Goal: Find contact information: Find contact information

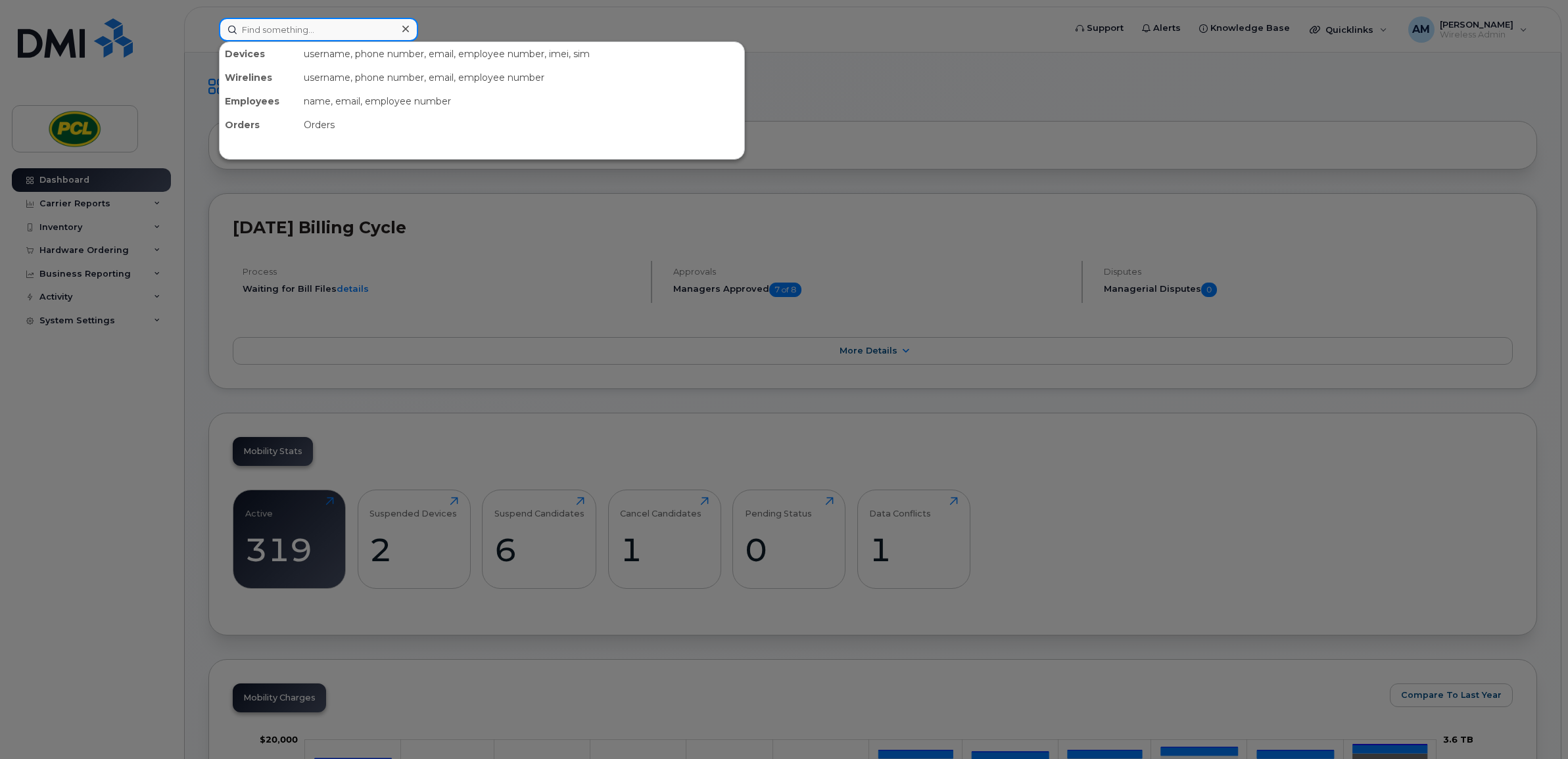
click at [360, 33] on input at bounding box center [318, 29] width 199 height 24
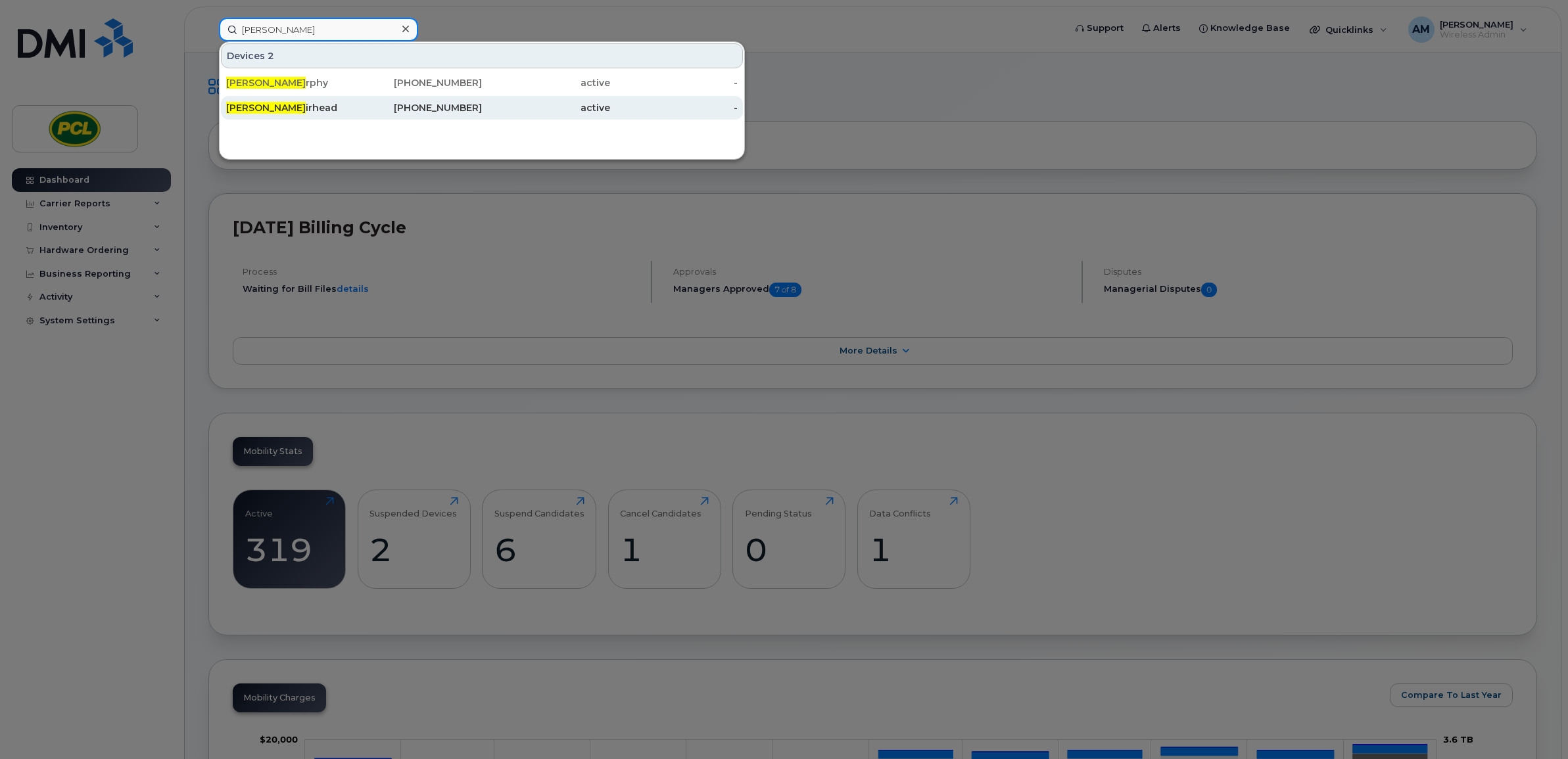
type input "[PERSON_NAME]"
click at [513, 96] on div "active" at bounding box center [546, 108] width 129 height 24
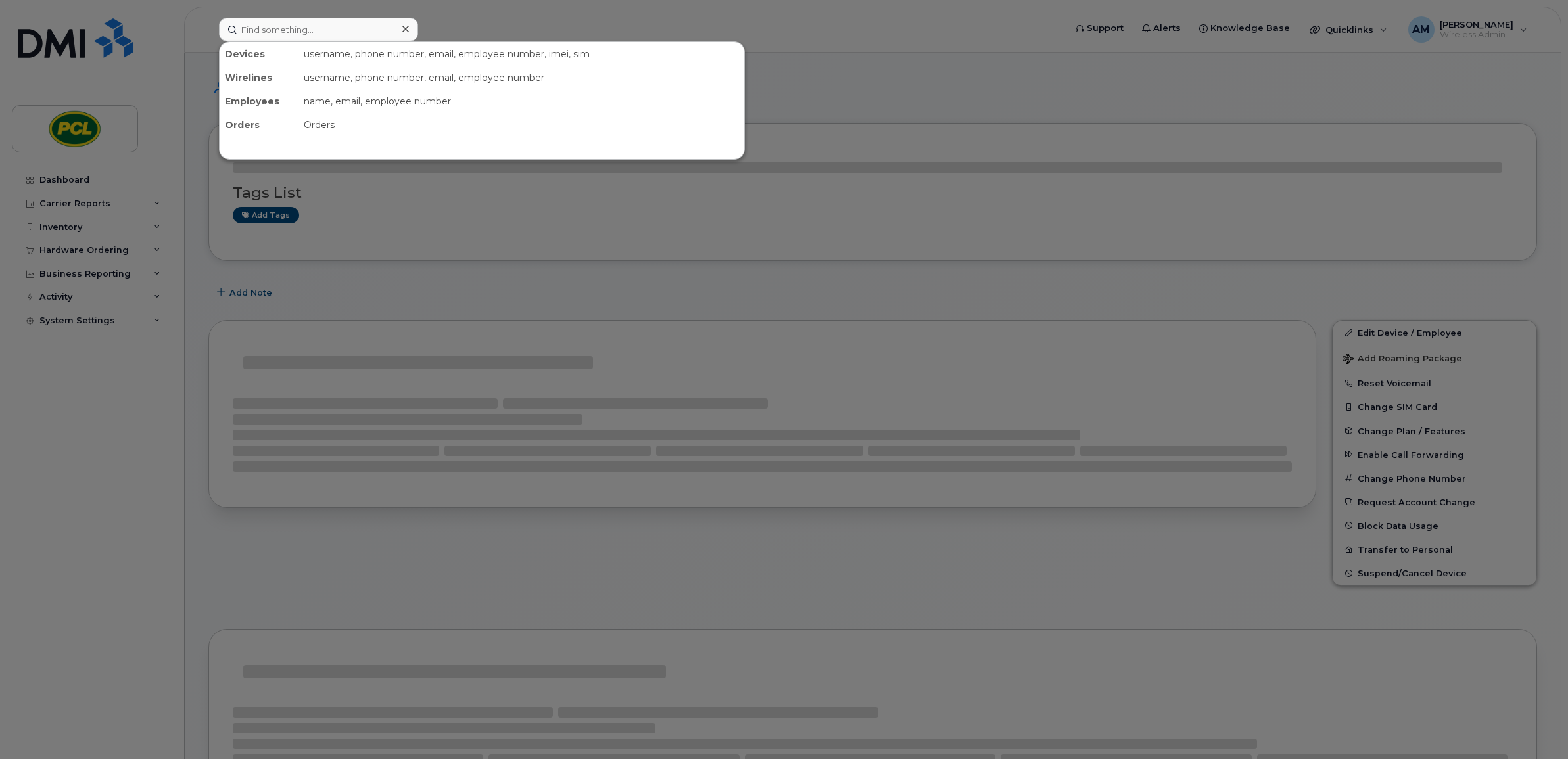
click at [316, 28] on input at bounding box center [318, 29] width 199 height 24
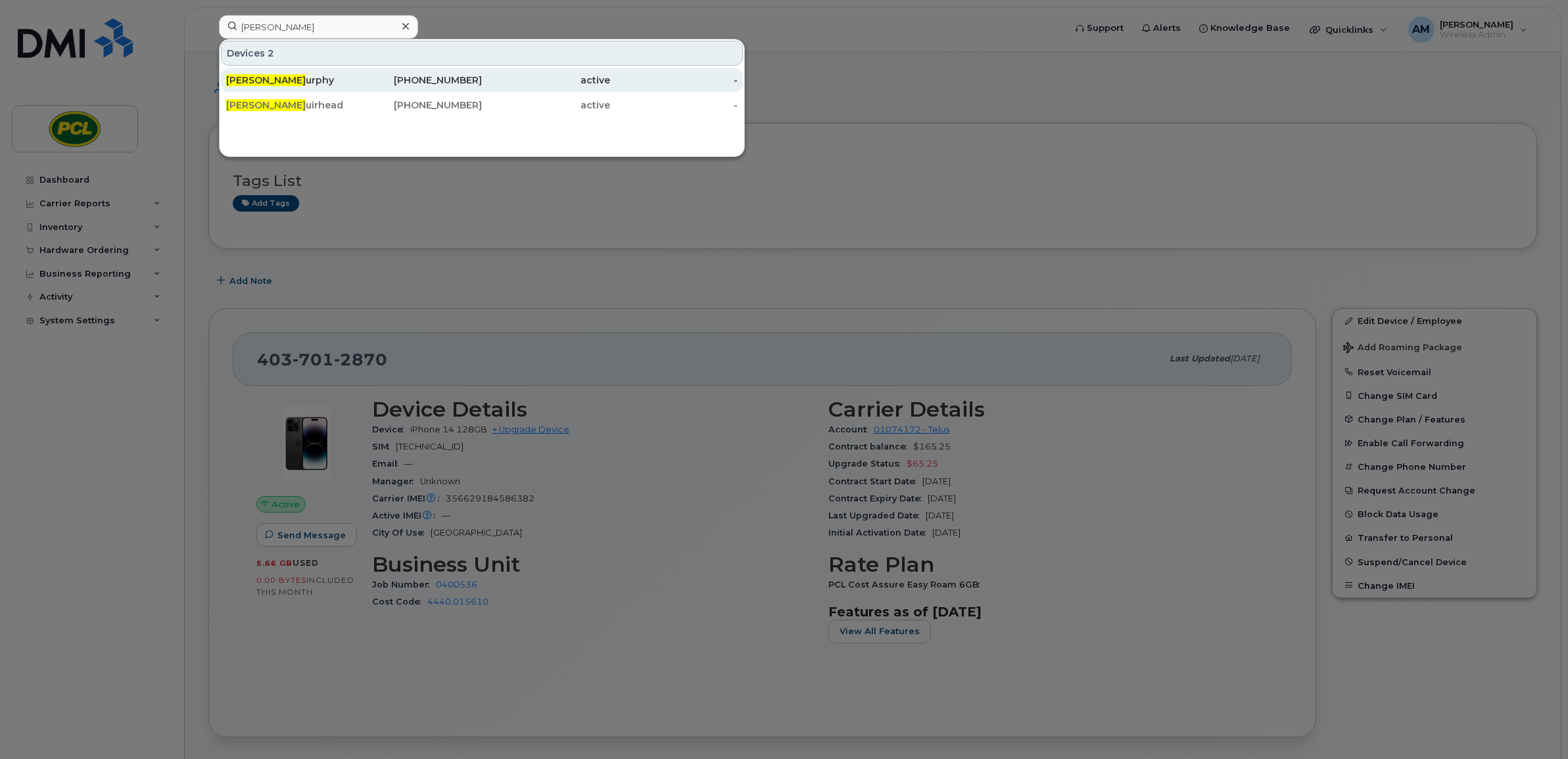
type input "[PERSON_NAME]"
click at [281, 84] on div "Justin M urphy" at bounding box center [290, 80] width 129 height 13
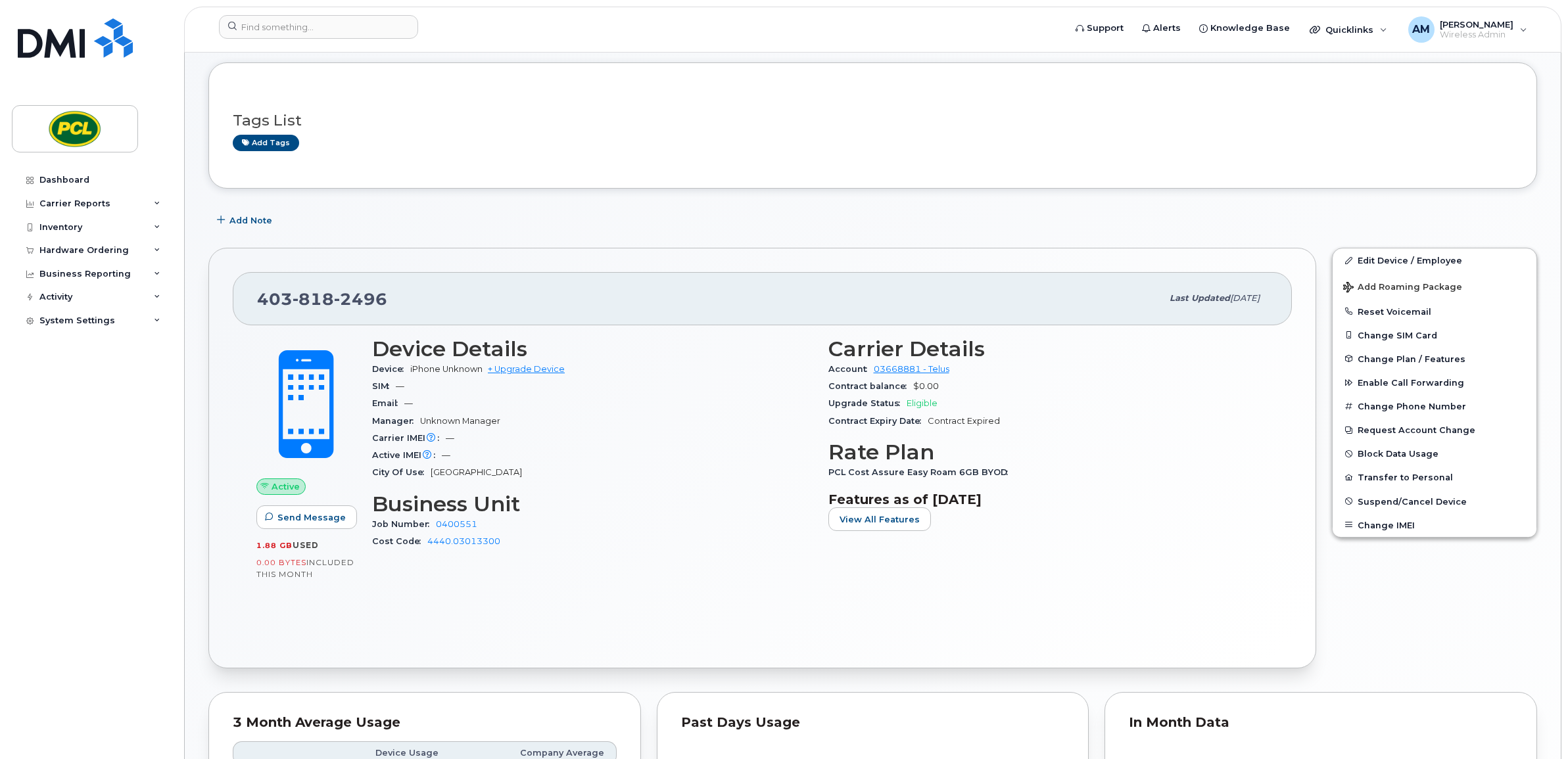
scroll to position [6, 0]
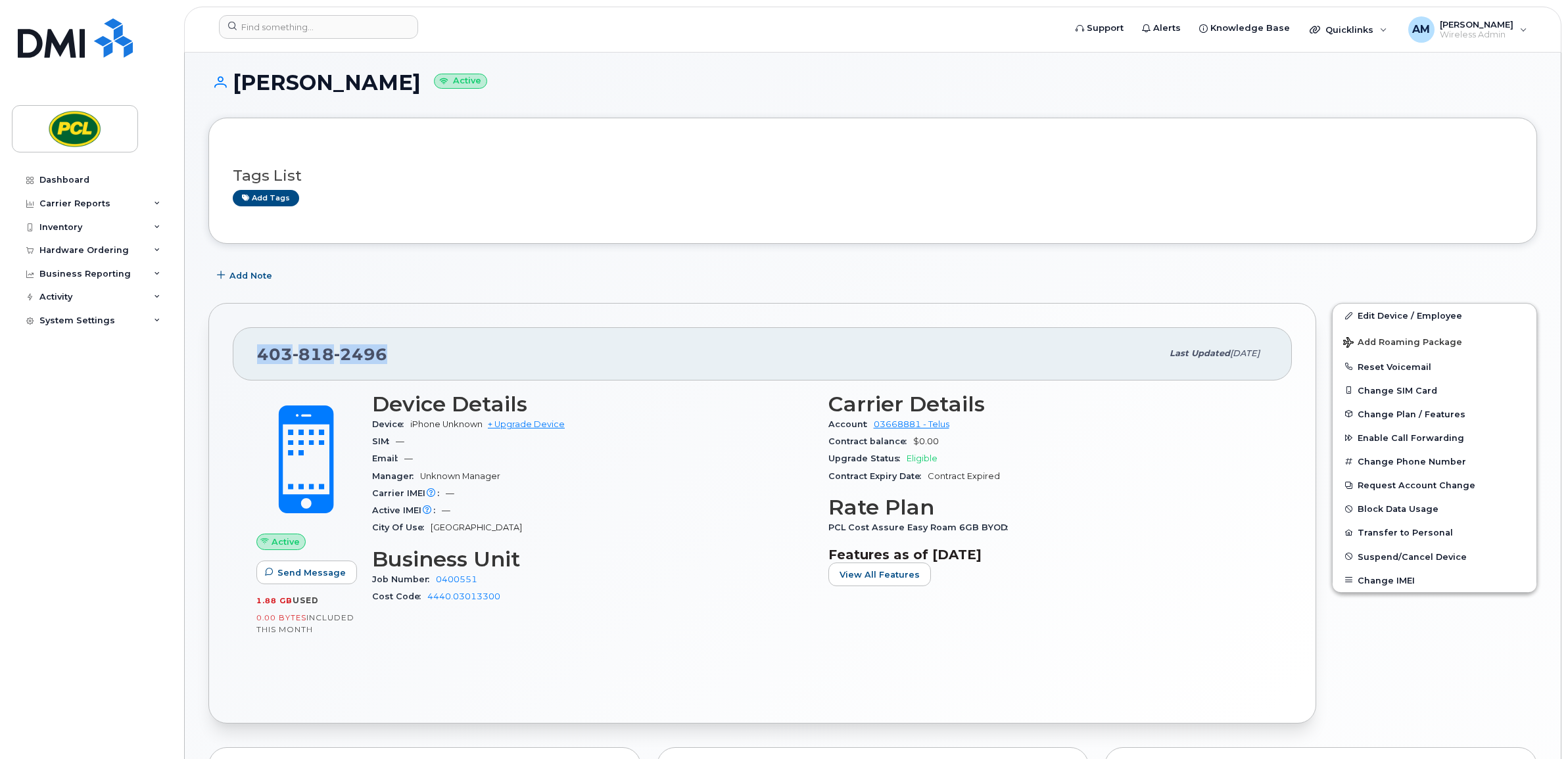
drag, startPoint x: 381, startPoint y: 349, endPoint x: 256, endPoint y: 360, distance: 125.5
click at [256, 360] on div "403 818 2496 Last updated Sep 18, 2025" at bounding box center [763, 353] width 1059 height 52
copy span "403 818 2496"
